Goal: Information Seeking & Learning: Learn about a topic

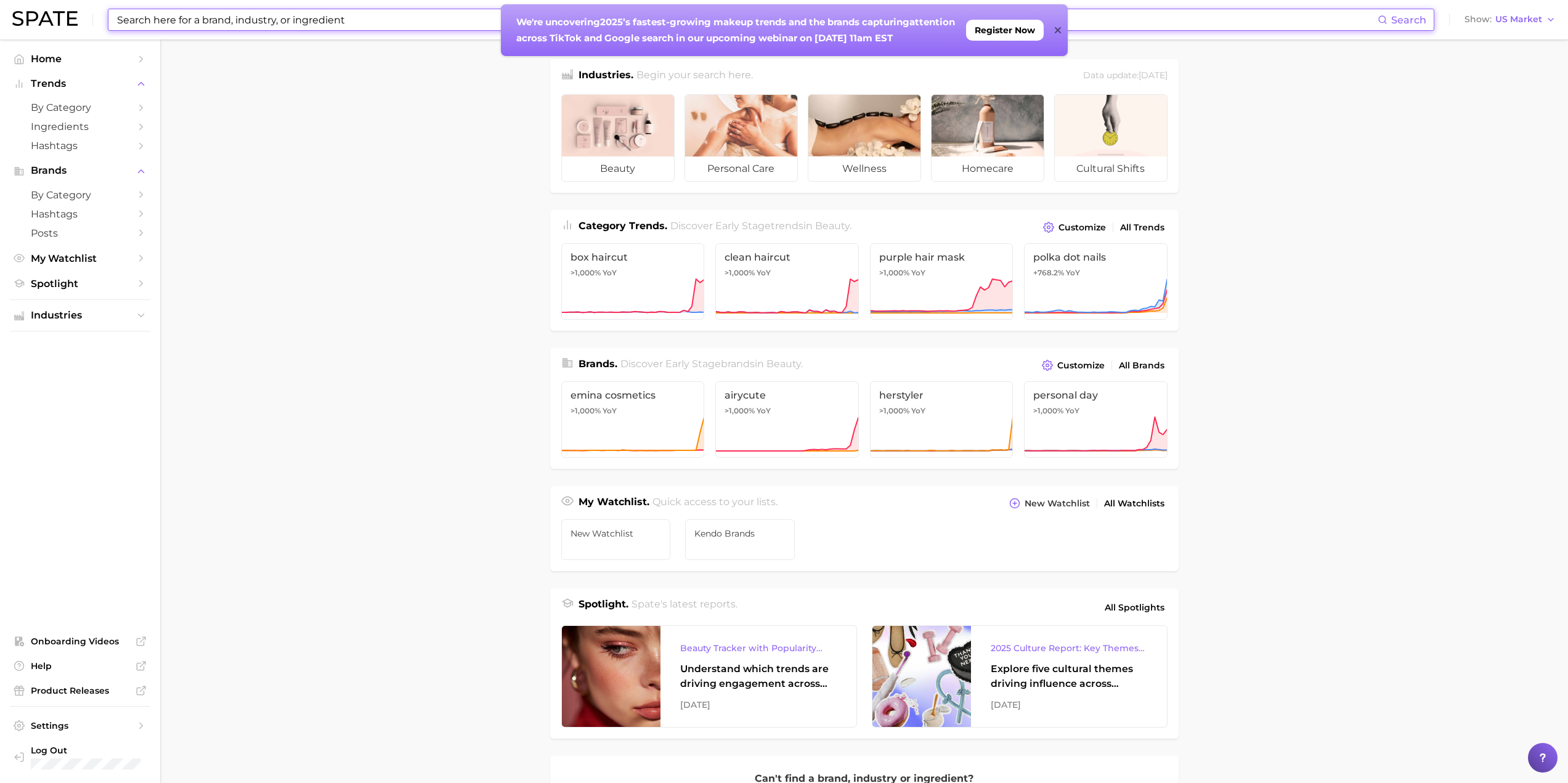
click at [401, 16] on input at bounding box center [747, 20] width 1262 height 21
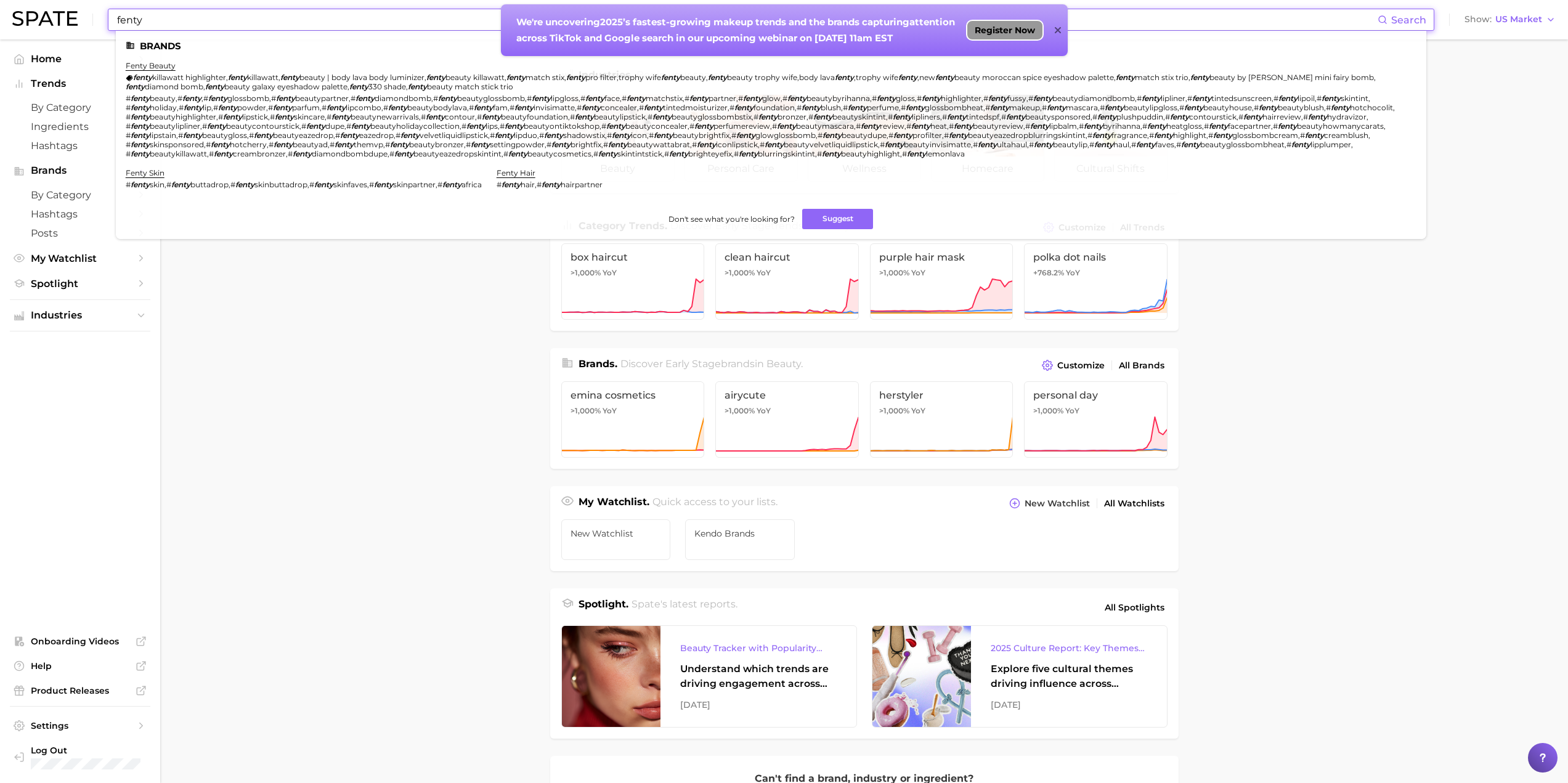
type input "fenty"
click at [1031, 24] on div "Register Now" at bounding box center [1004, 30] width 68 height 17
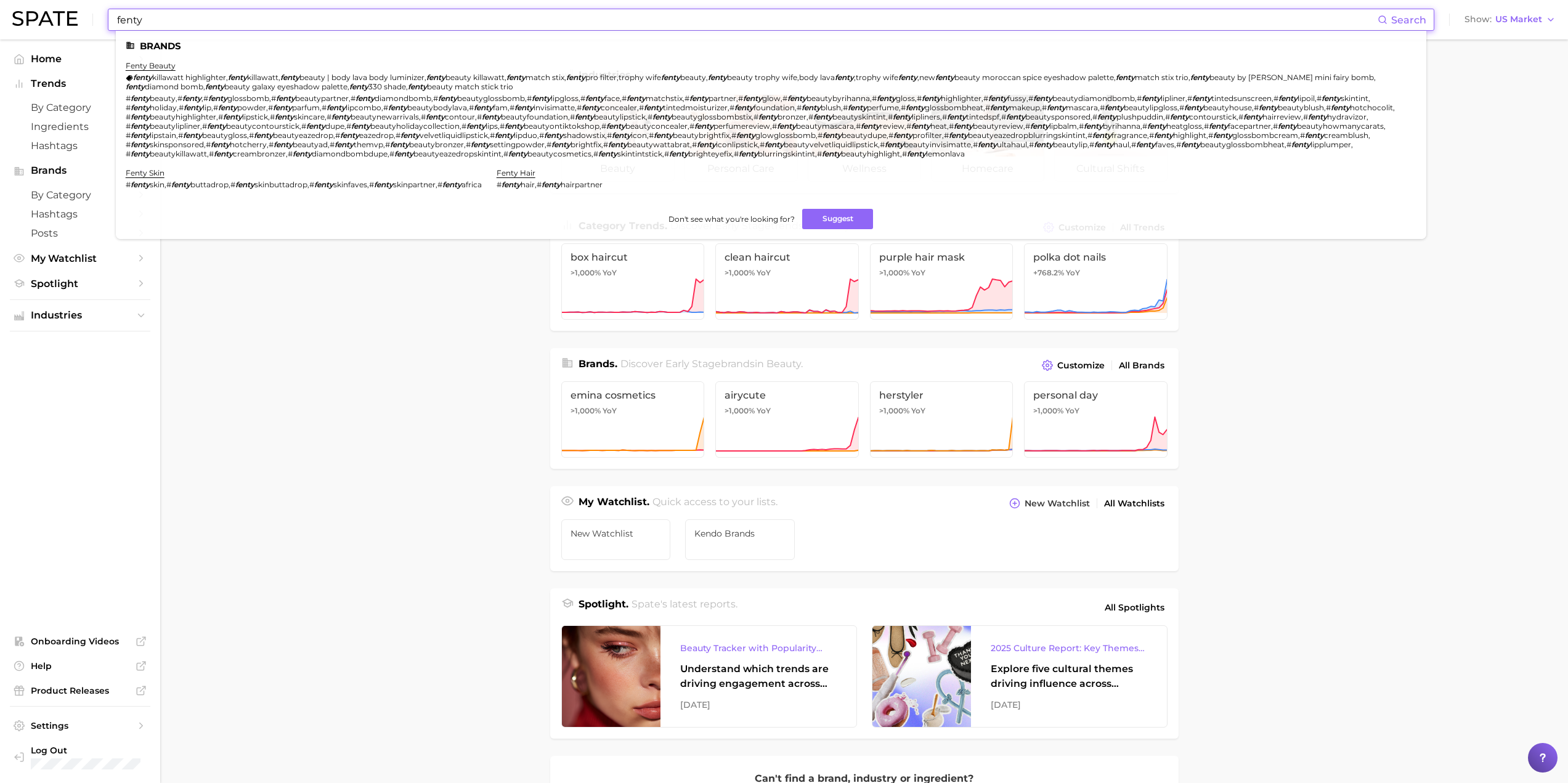
click at [222, 20] on input "fenty" at bounding box center [747, 20] width 1262 height 21
click at [169, 66] on link "fenty beauty" at bounding box center [150, 66] width 50 height 9
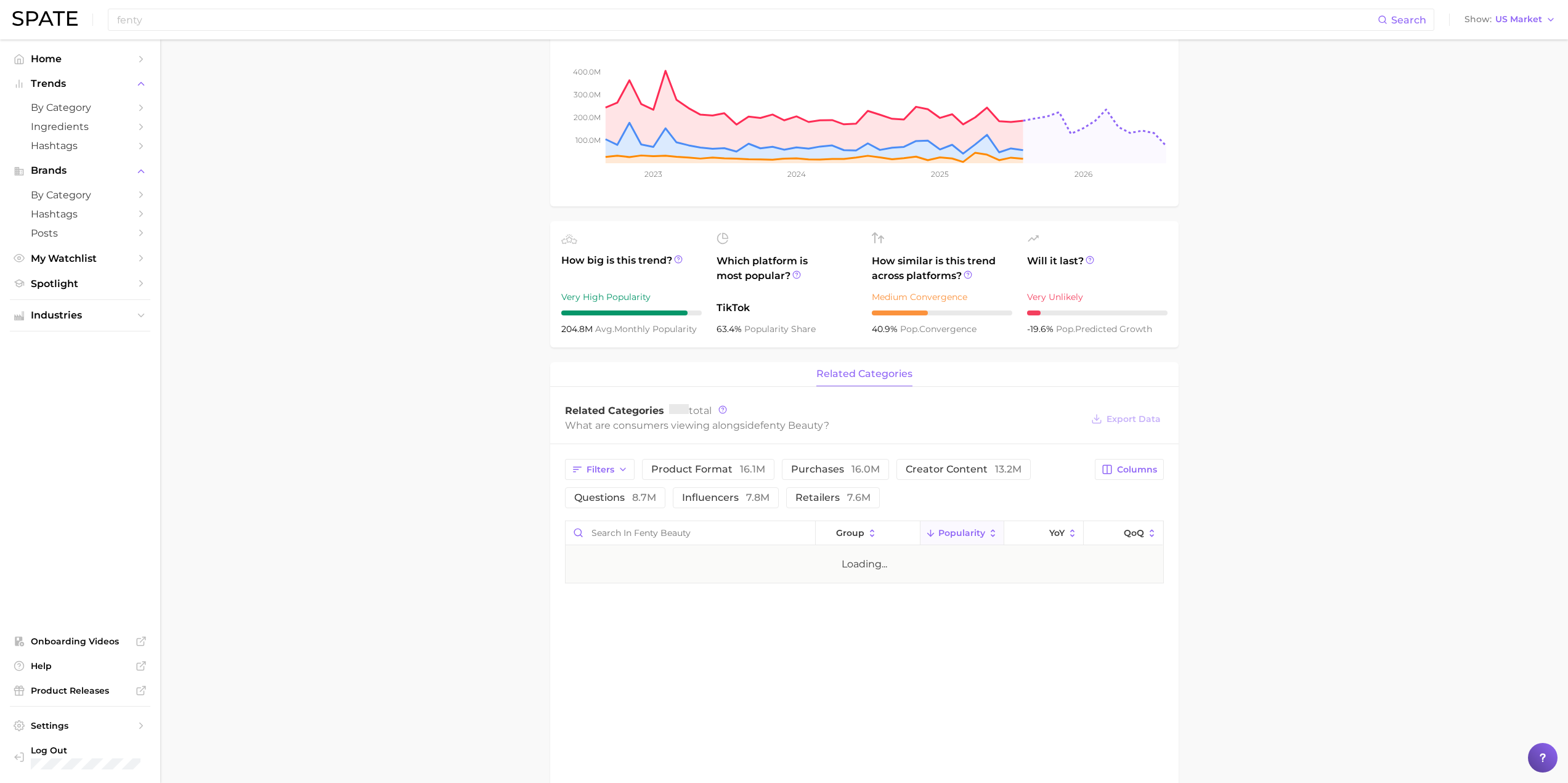
scroll to position [205, 0]
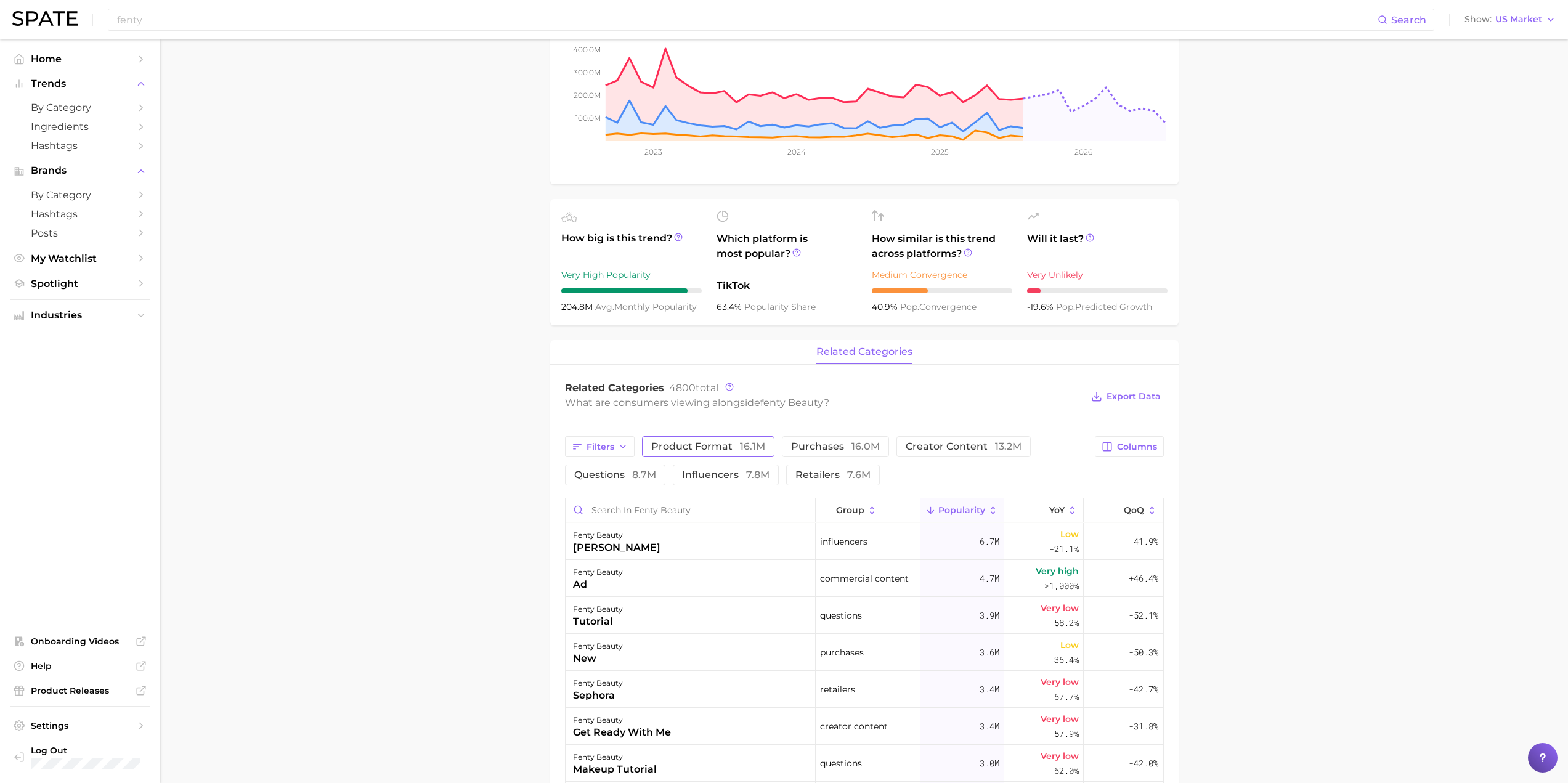
click at [747, 452] on button "product format 16.1m" at bounding box center [708, 446] width 133 height 21
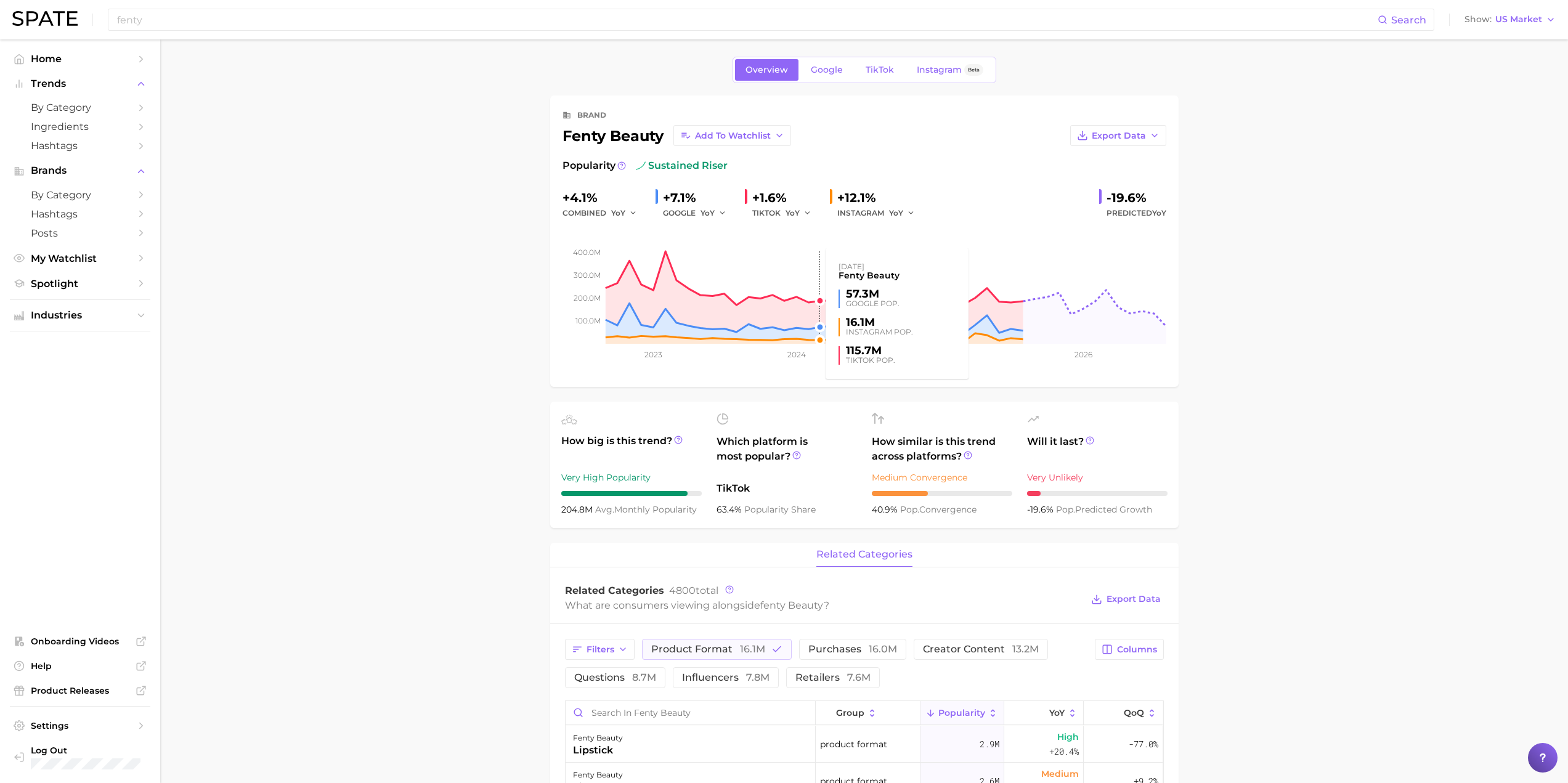
scroll to position [0, 0]
click at [820, 79] on link "Google" at bounding box center [827, 73] width 53 height 21
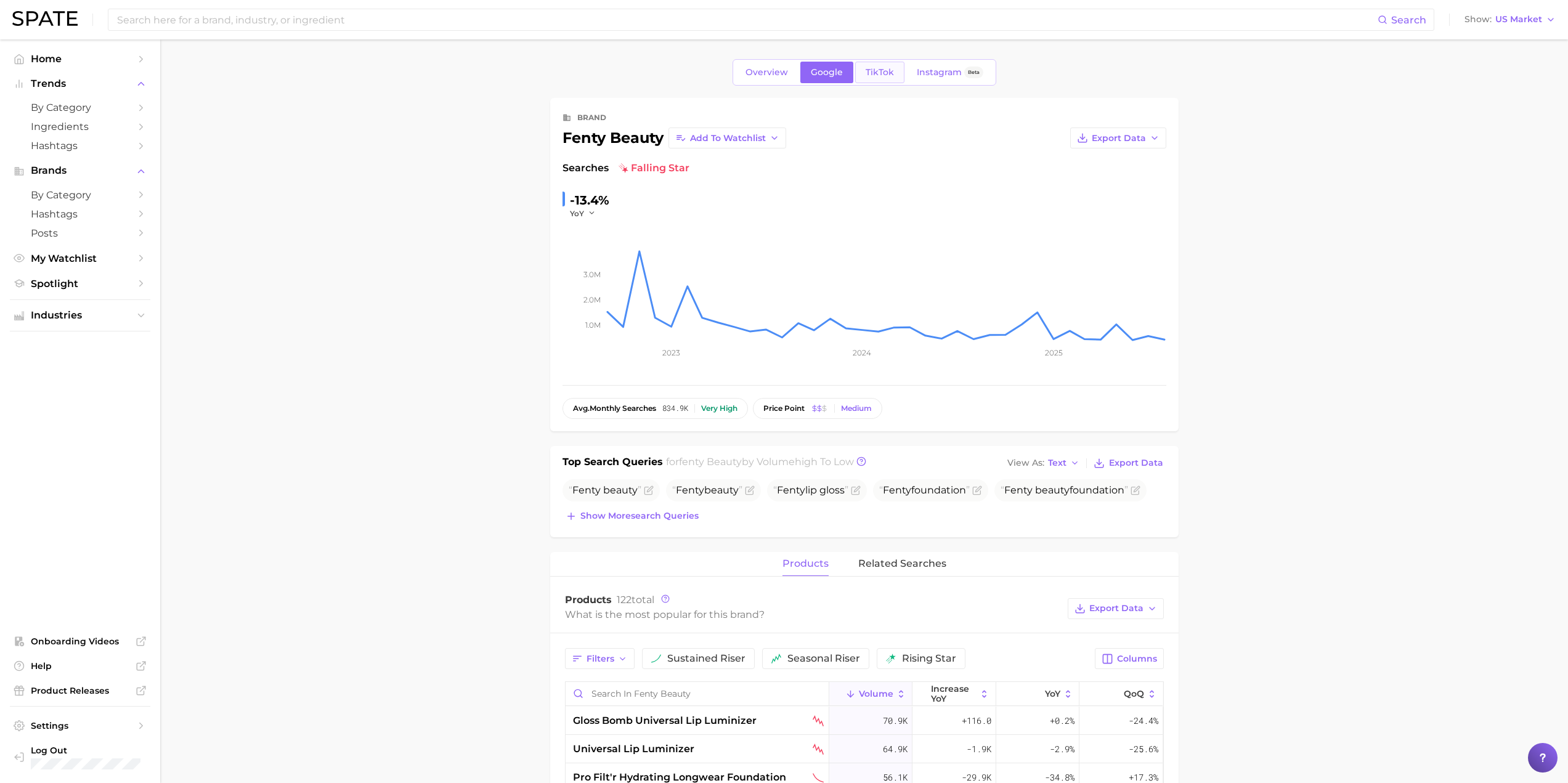
click at [890, 65] on link "TikTok" at bounding box center [880, 73] width 49 height 21
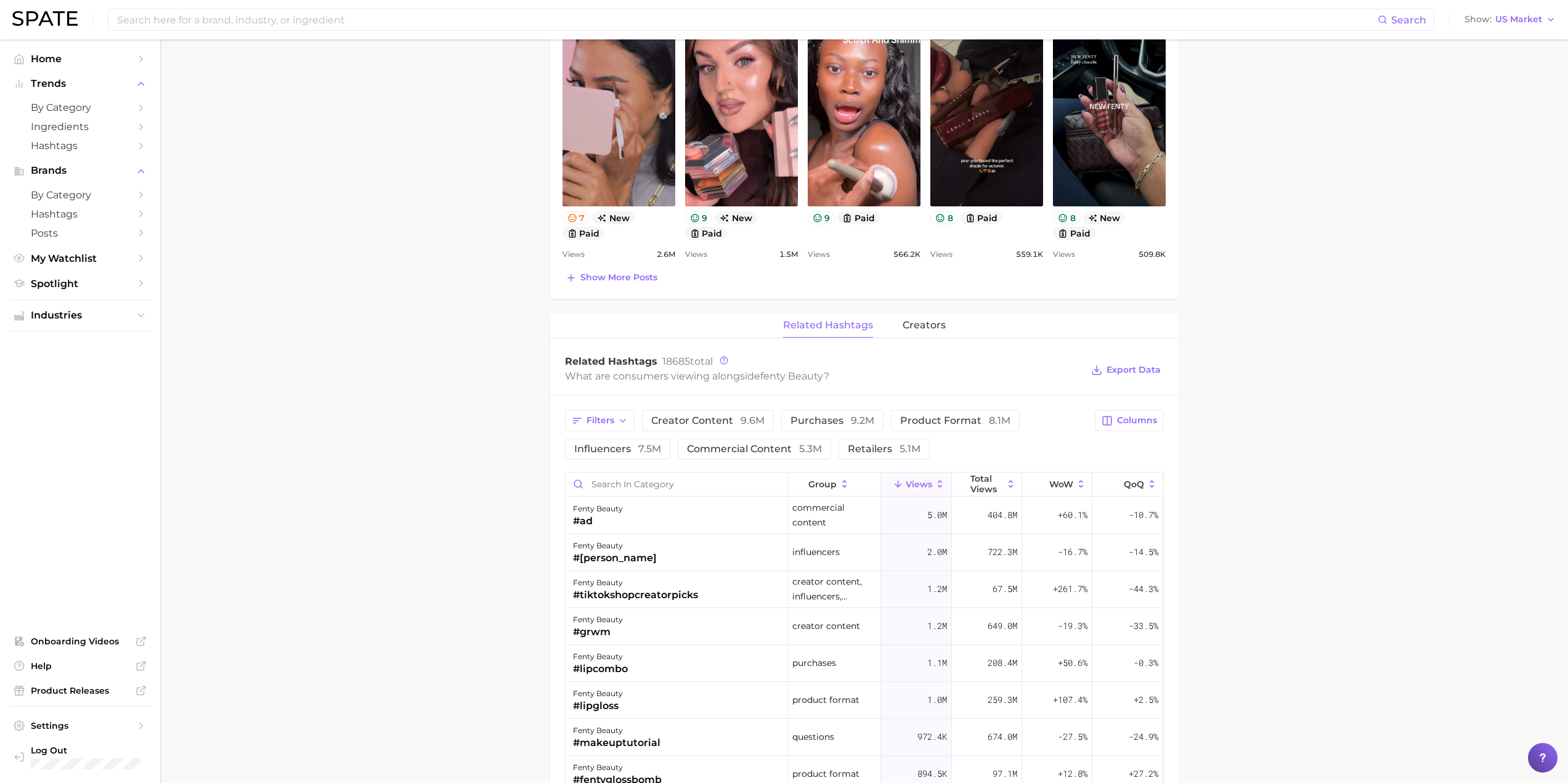
scroll to position [657, 0]
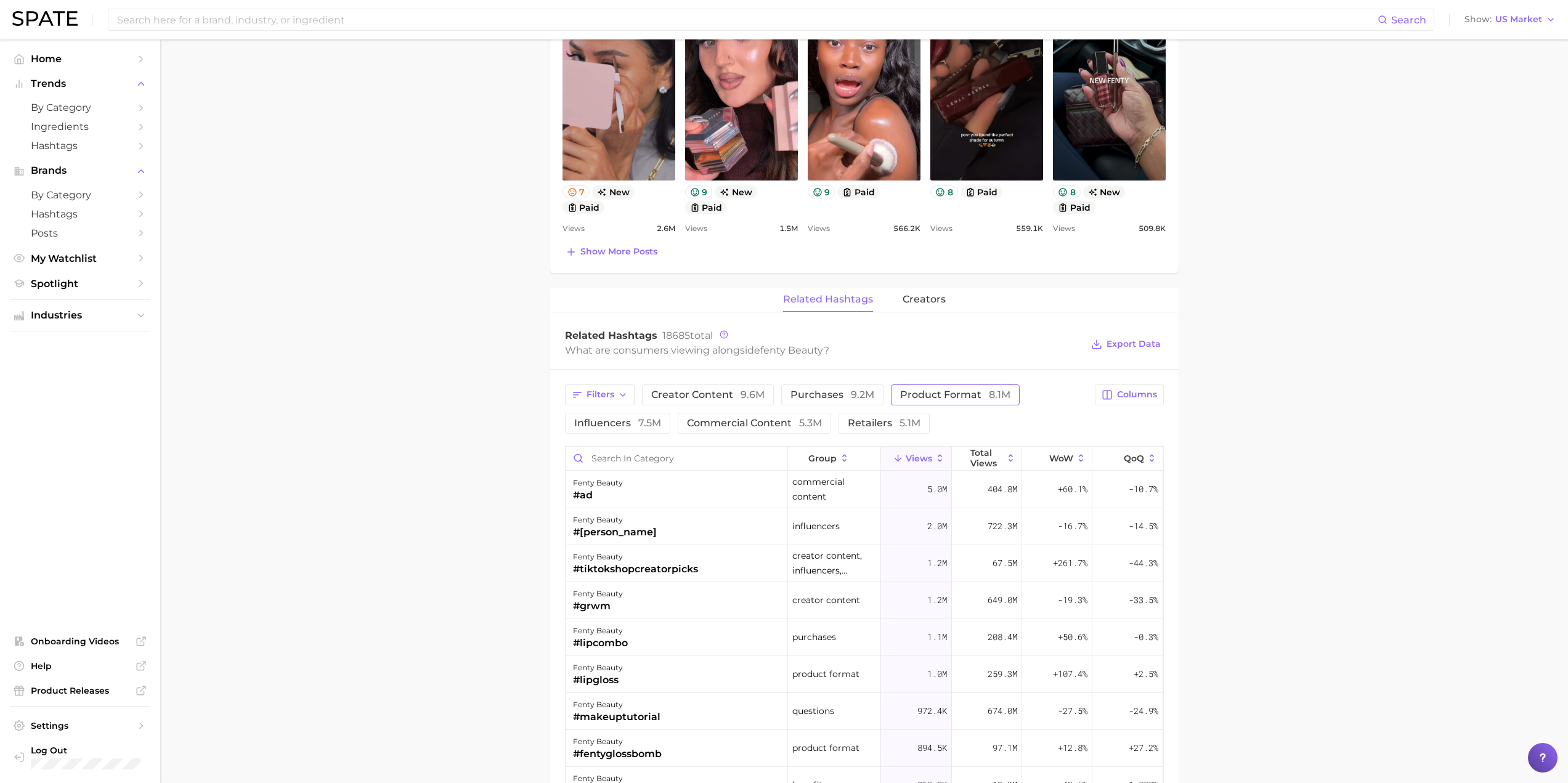
click at [966, 399] on span "product format 8.1m" at bounding box center [955, 395] width 110 height 10
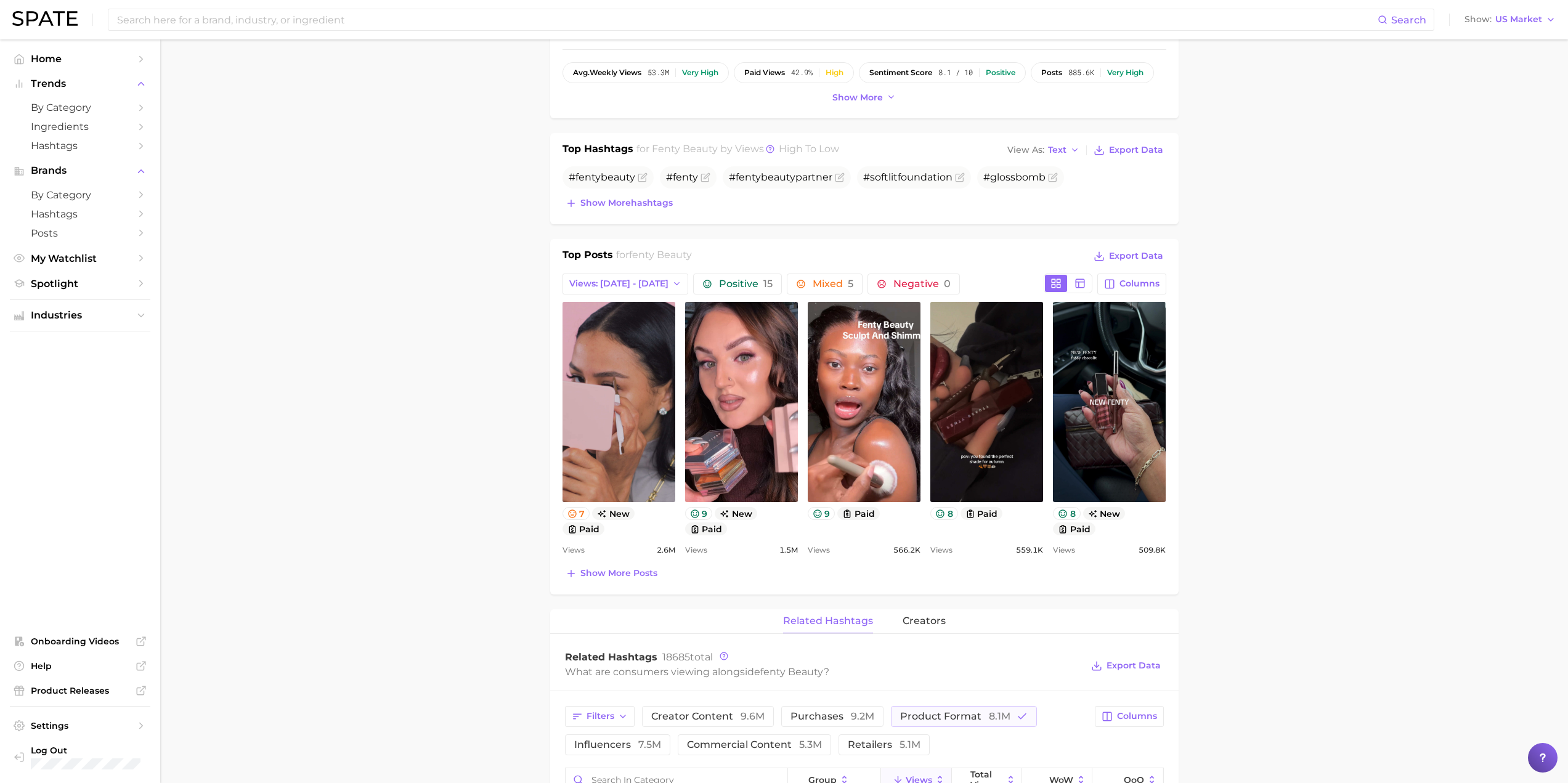
scroll to position [328, 0]
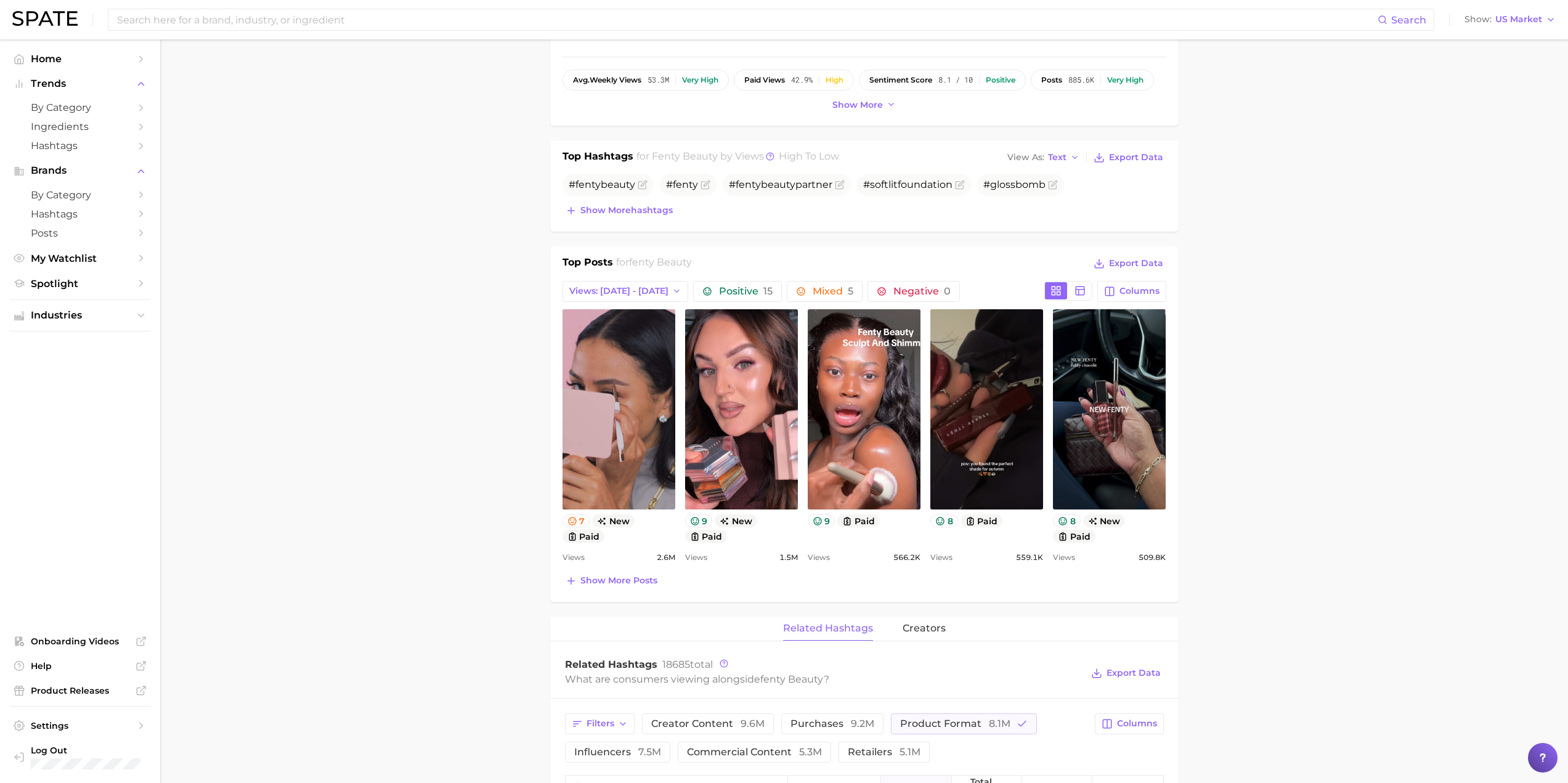
click at [412, 8] on div "Search Show US Market" at bounding box center [784, 20] width 1543 height 39
click at [412, 17] on input at bounding box center [747, 20] width 1262 height 21
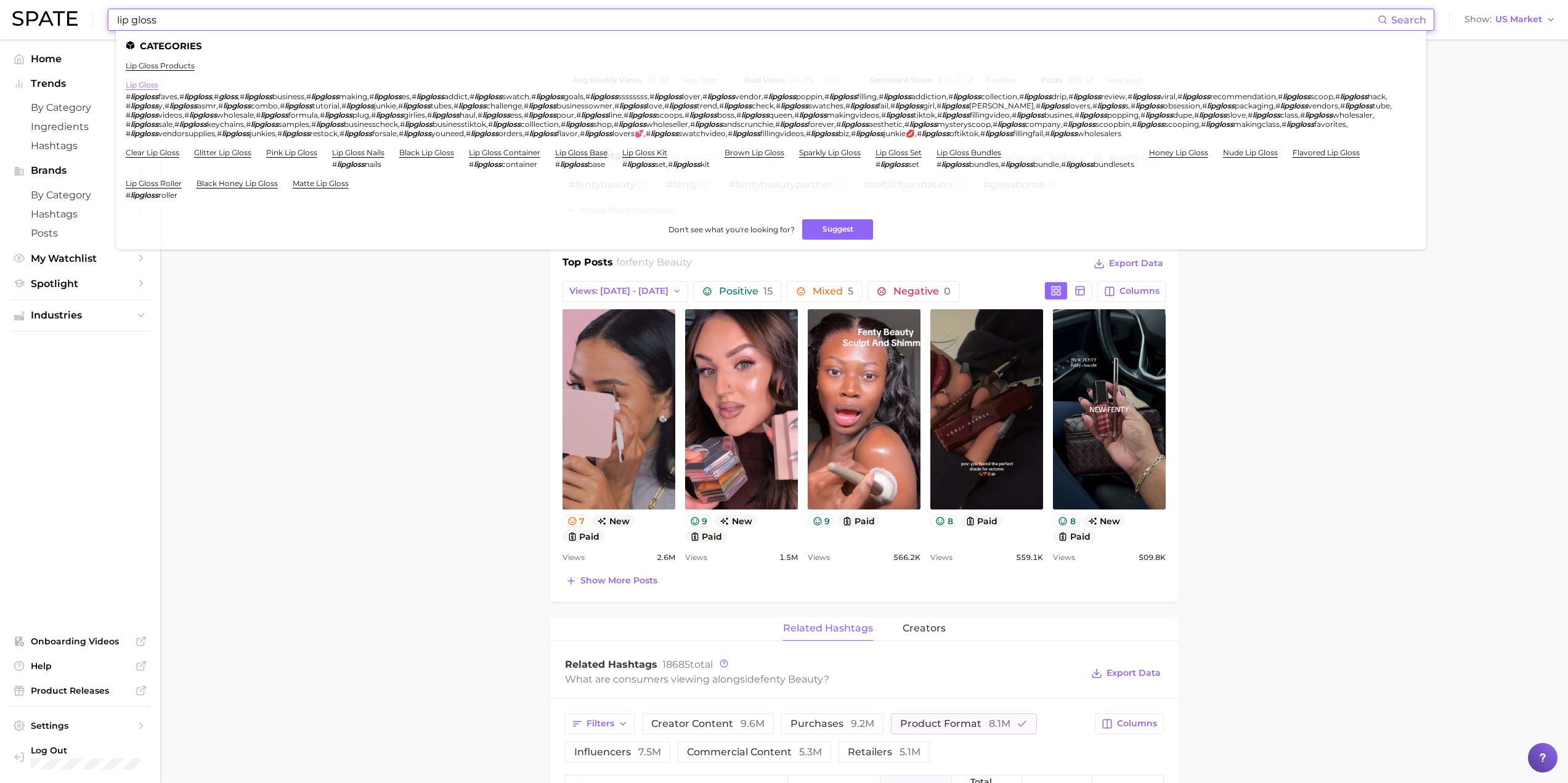
type input "lip gloss"
click at [136, 81] on link "lip gloss" at bounding box center [142, 85] width 33 height 9
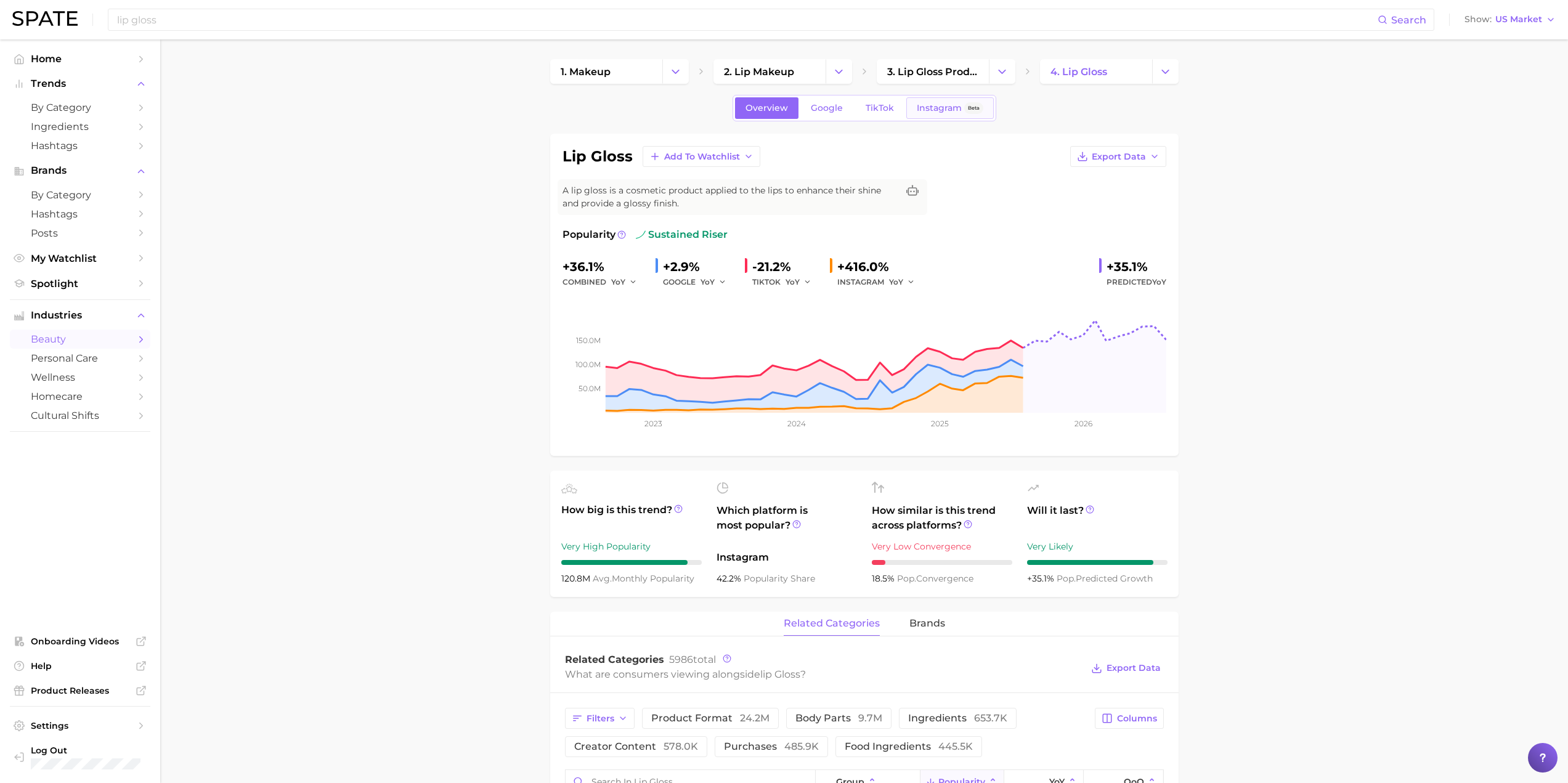
click at [922, 109] on span "Instagram" at bounding box center [939, 108] width 45 height 11
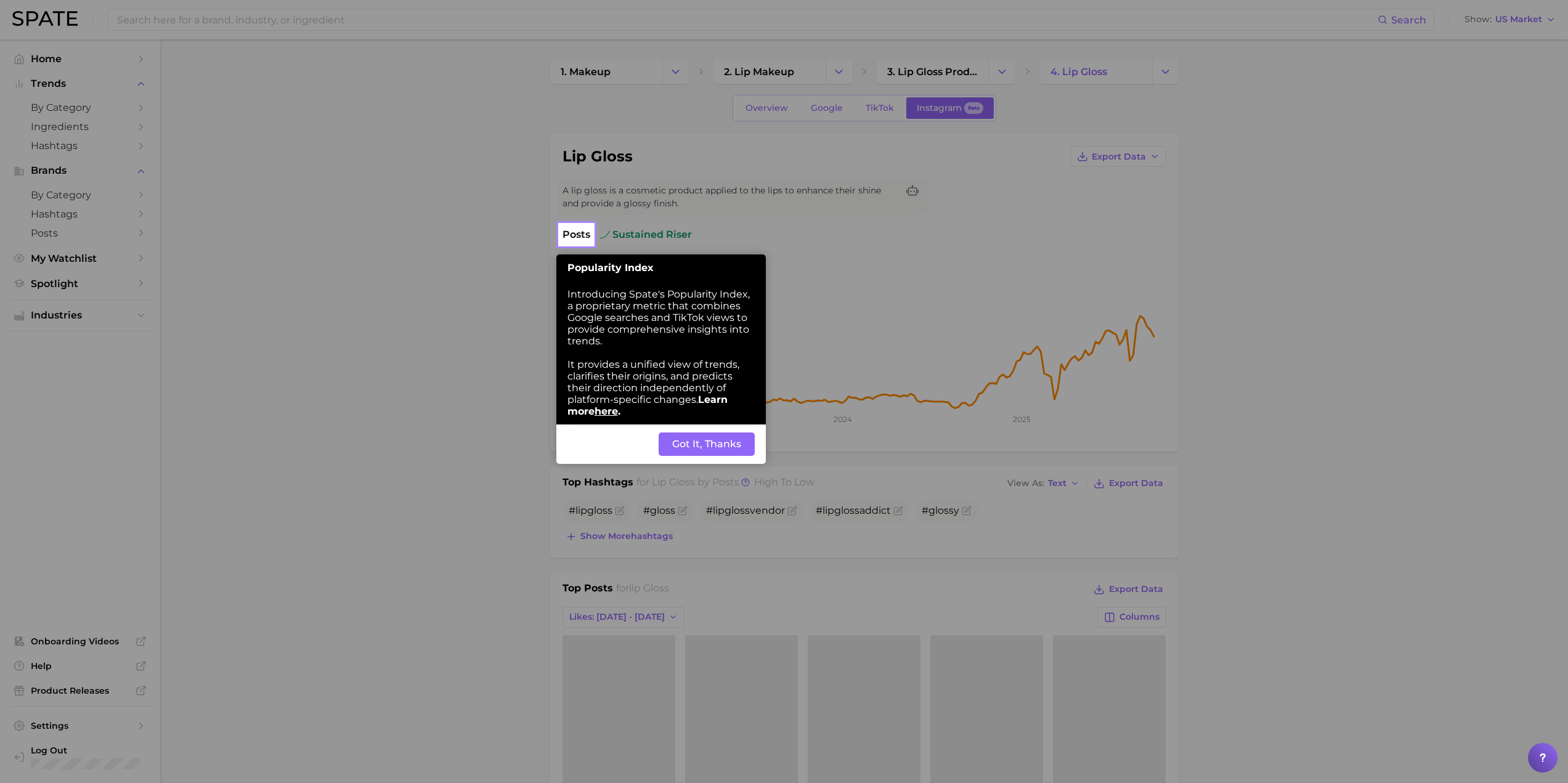
click at [707, 447] on button "Got It, Thanks" at bounding box center [707, 444] width 96 height 23
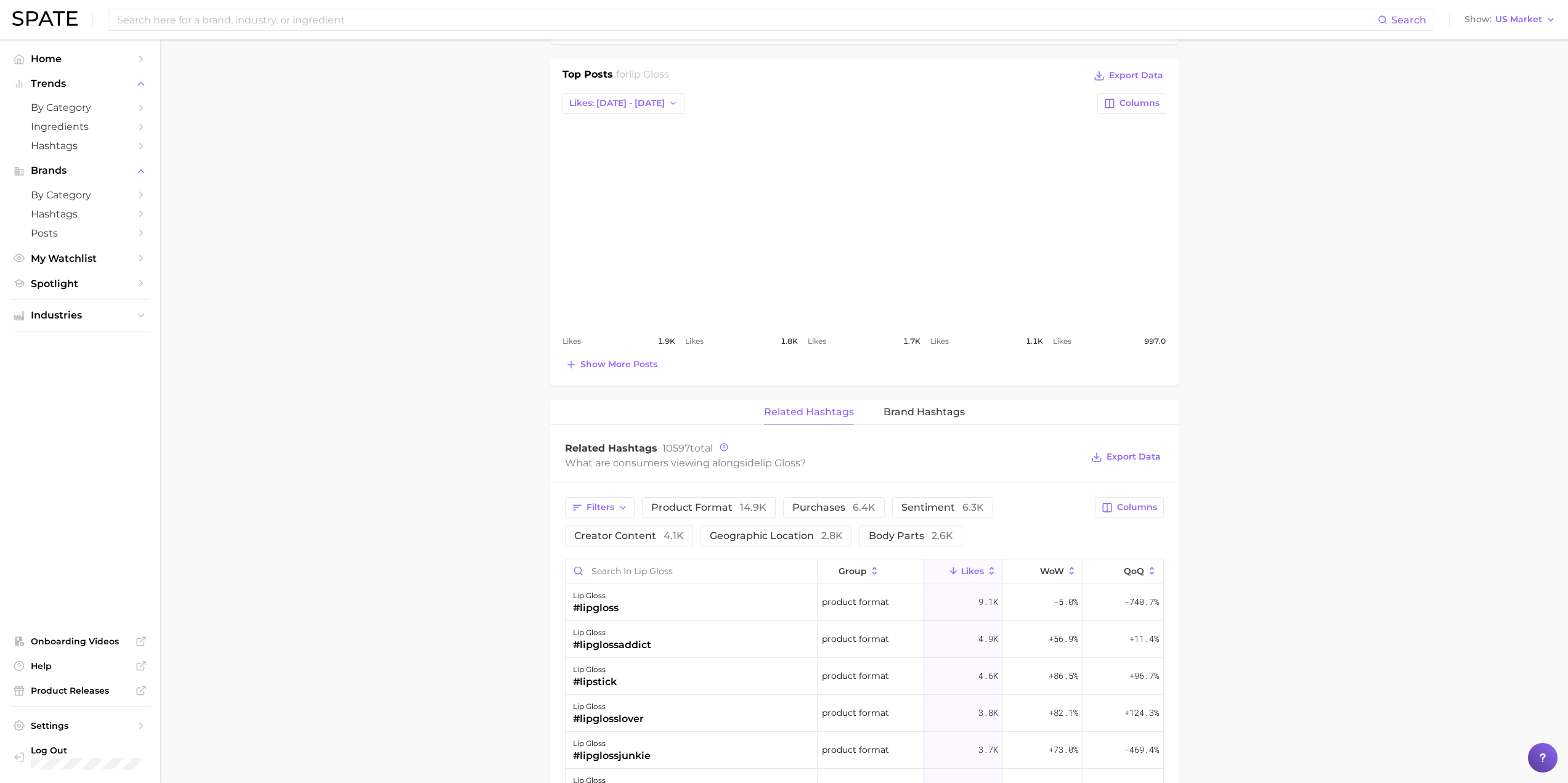
scroll to position [534, 0]
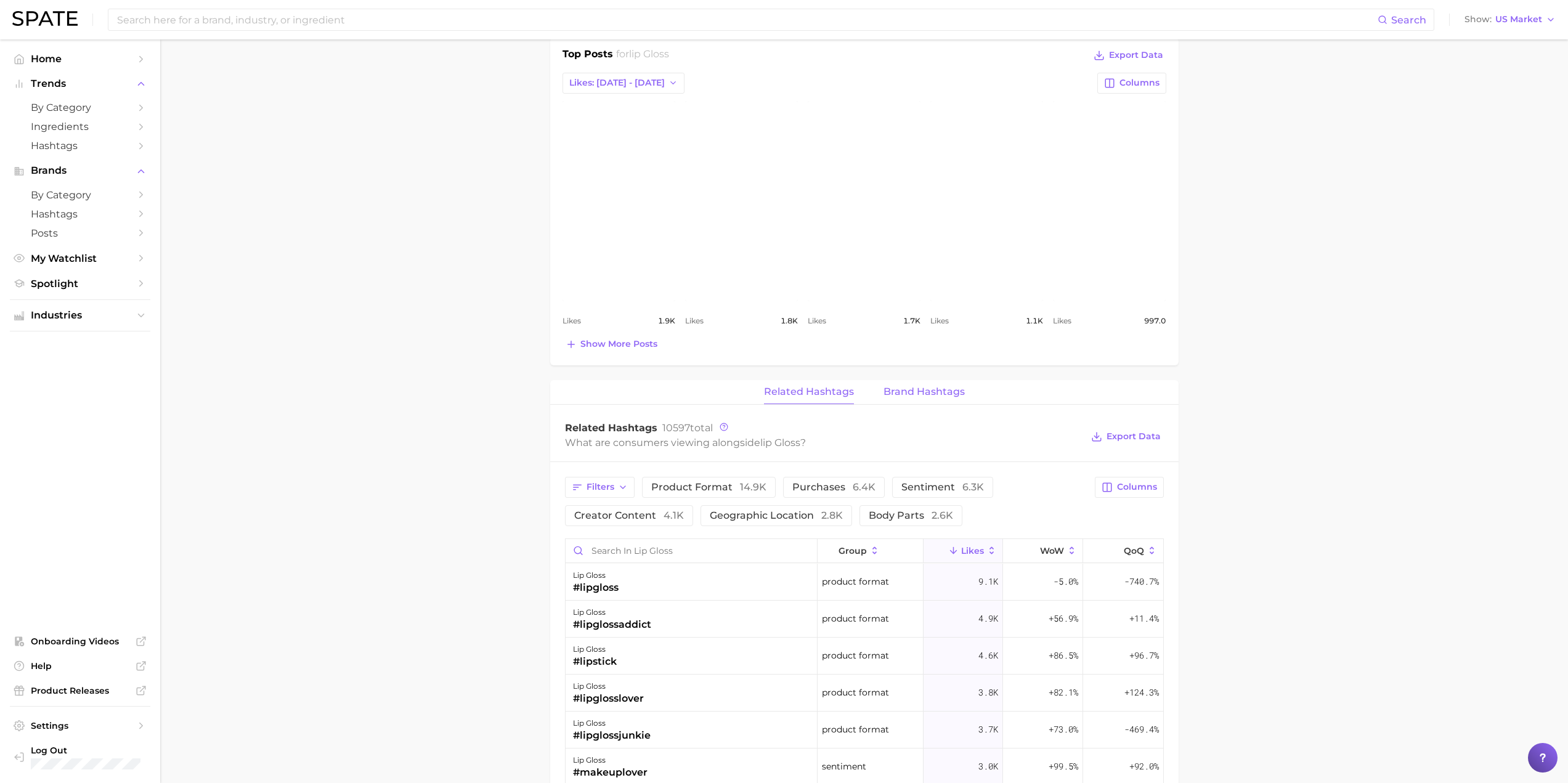
click at [930, 396] on span "Brand Hashtags" at bounding box center [924, 392] width 81 height 11
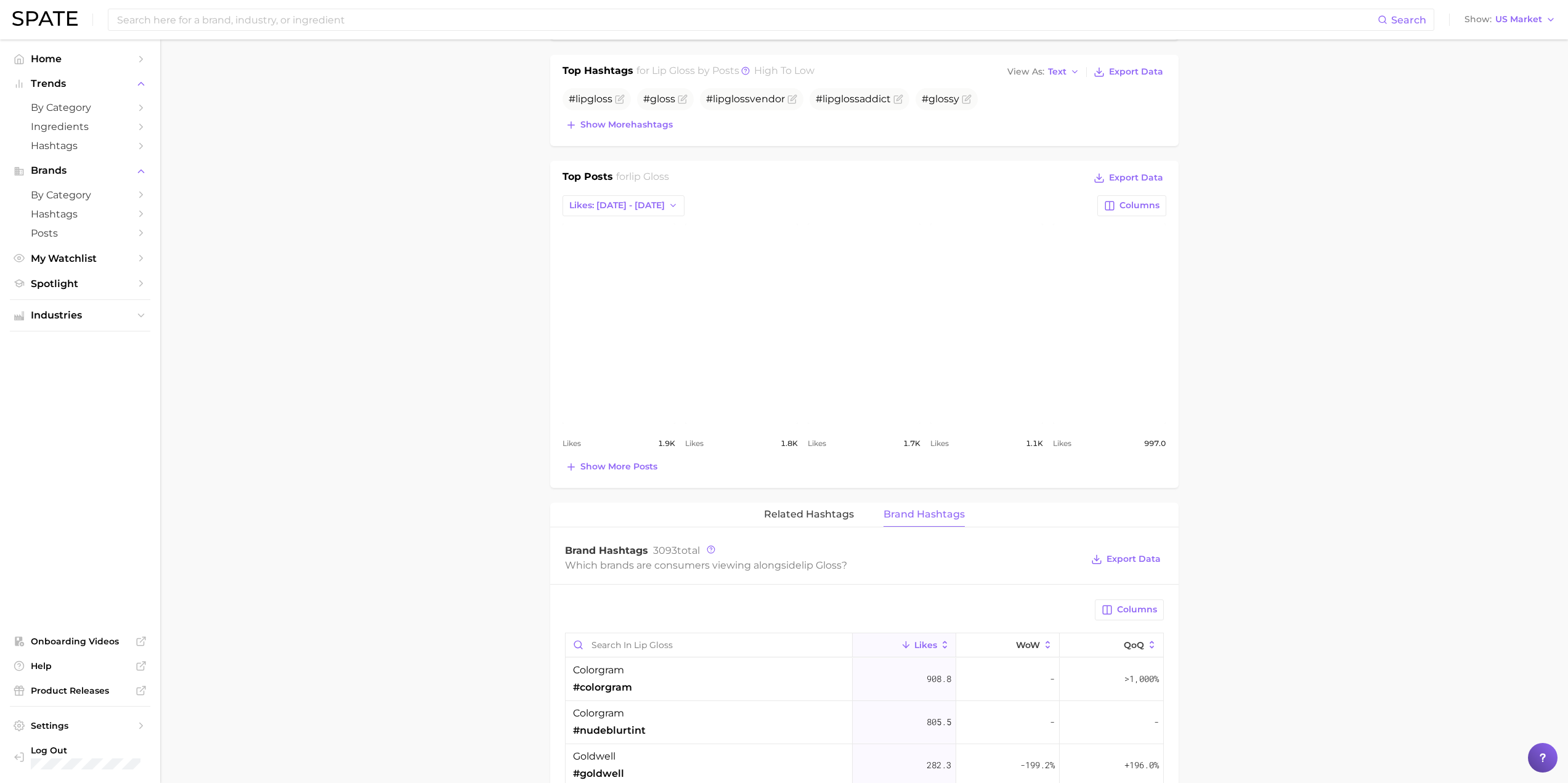
scroll to position [411, 0]
click at [586, 465] on span "Show more posts" at bounding box center [619, 467] width 77 height 11
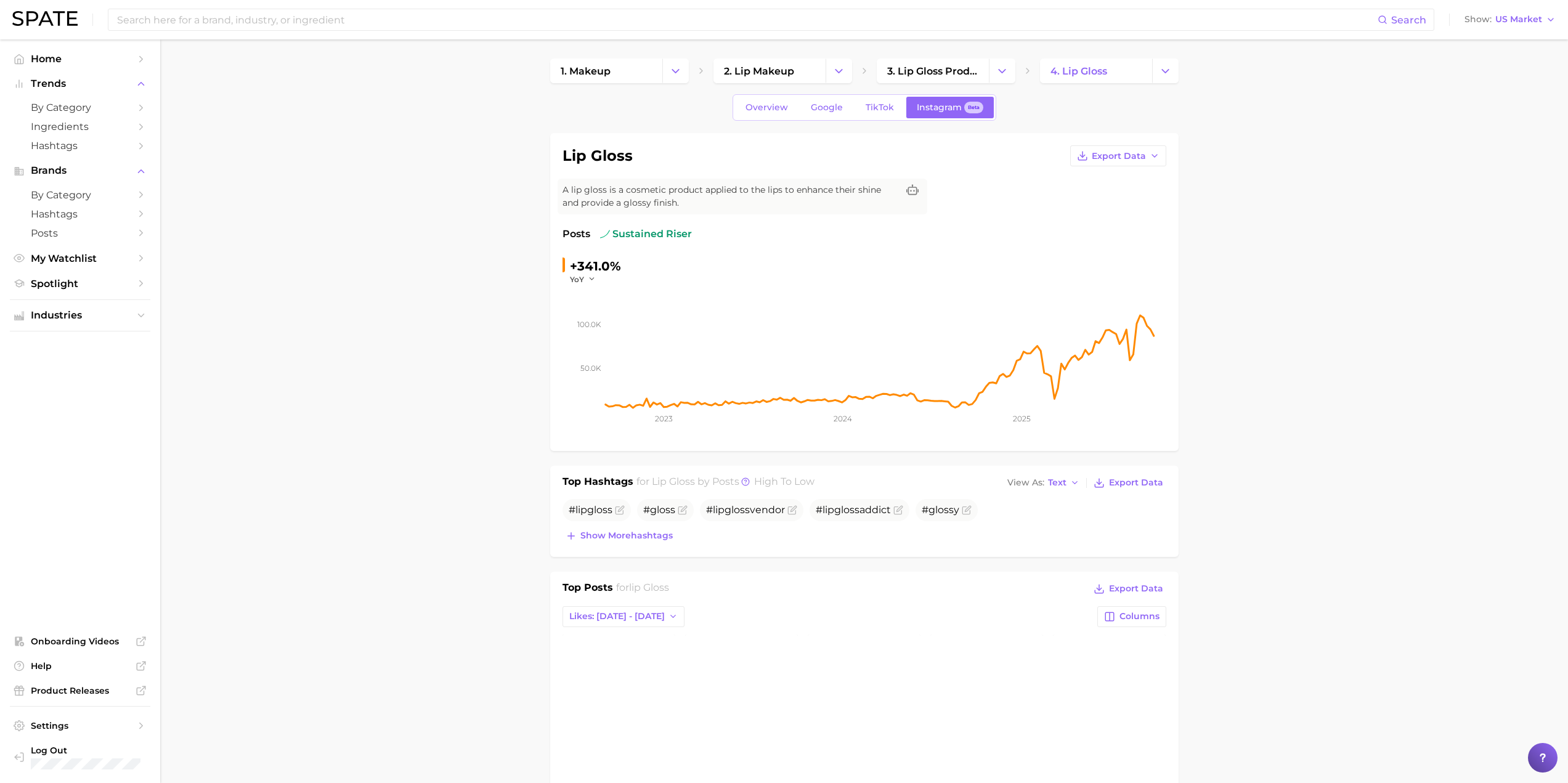
scroll to position [0, 0]
click at [884, 115] on link "TikTok" at bounding box center [880, 108] width 49 height 21
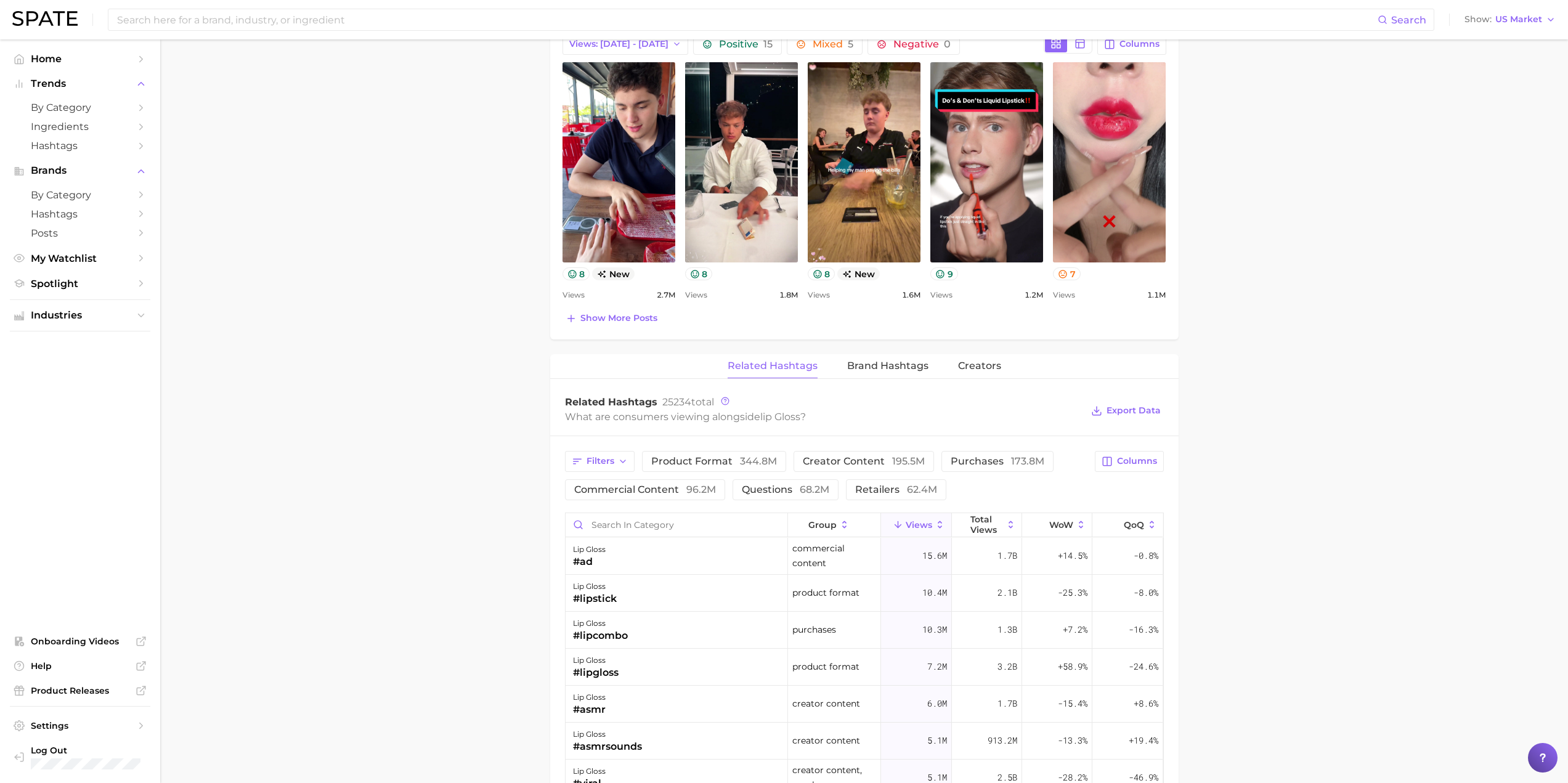
scroll to position [657, 0]
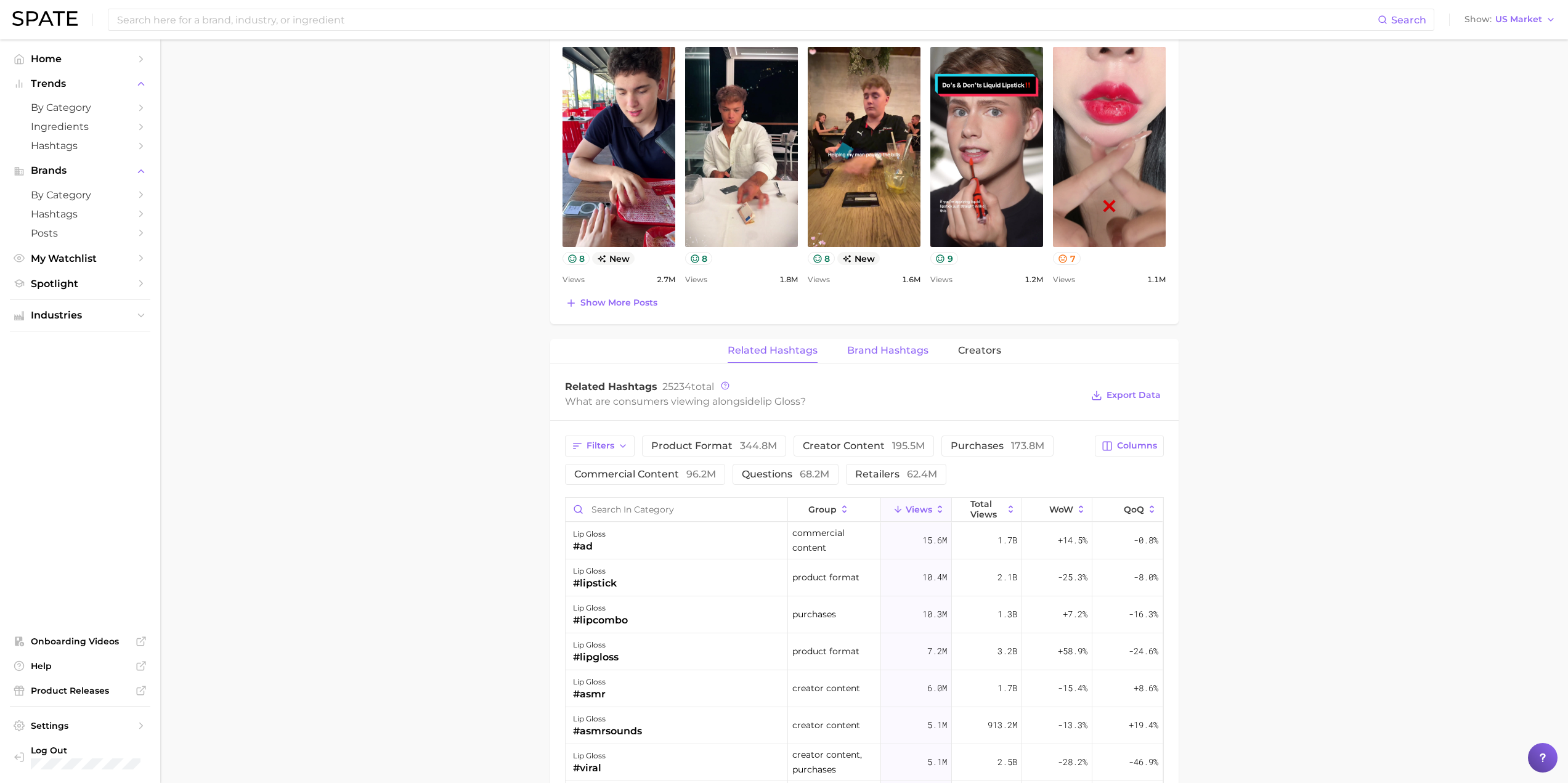
click at [908, 351] on span "Brand Hashtags" at bounding box center [888, 351] width 81 height 11
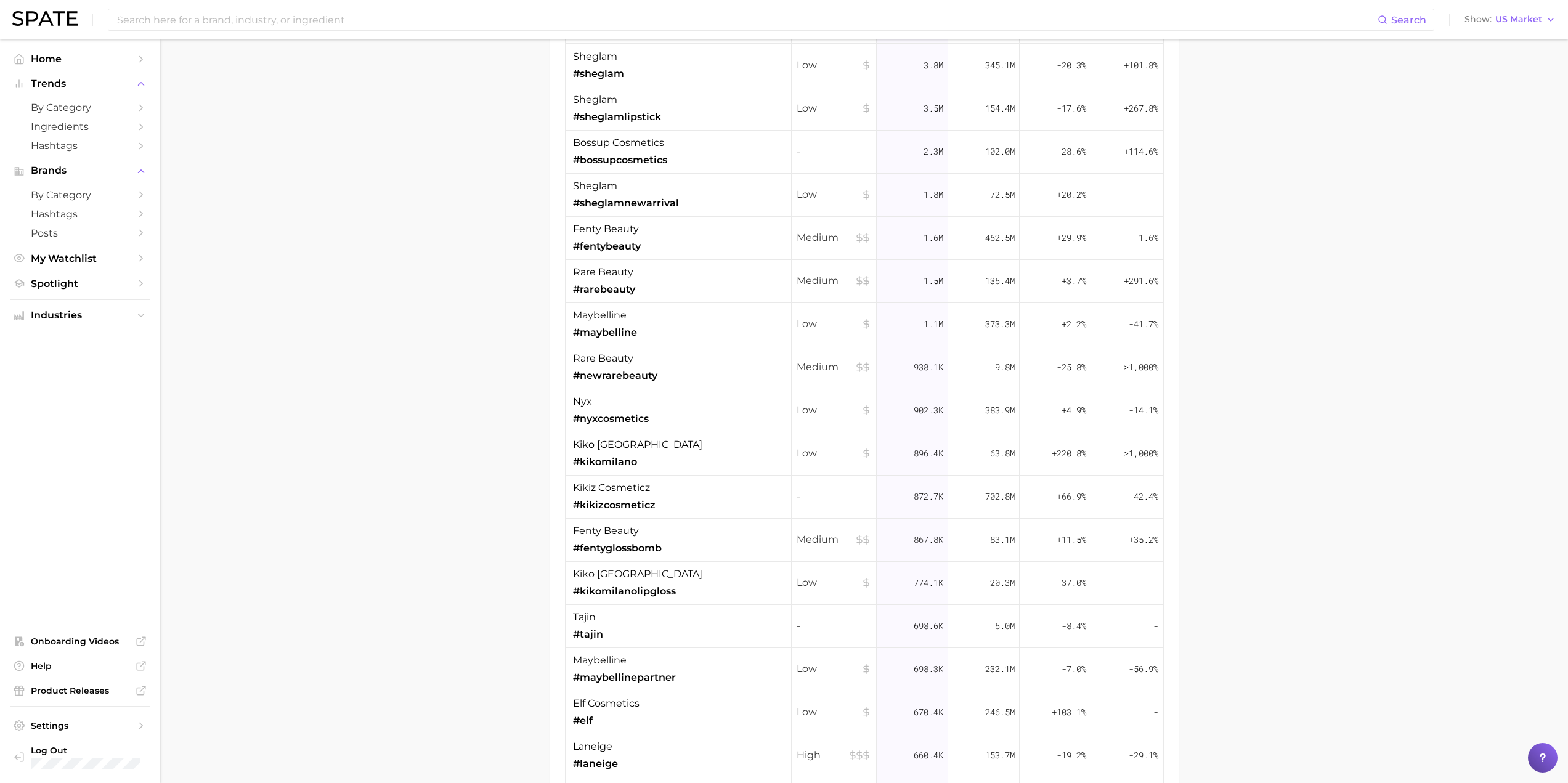
scroll to position [1109, 0]
